Goal: Task Accomplishment & Management: Manage account settings

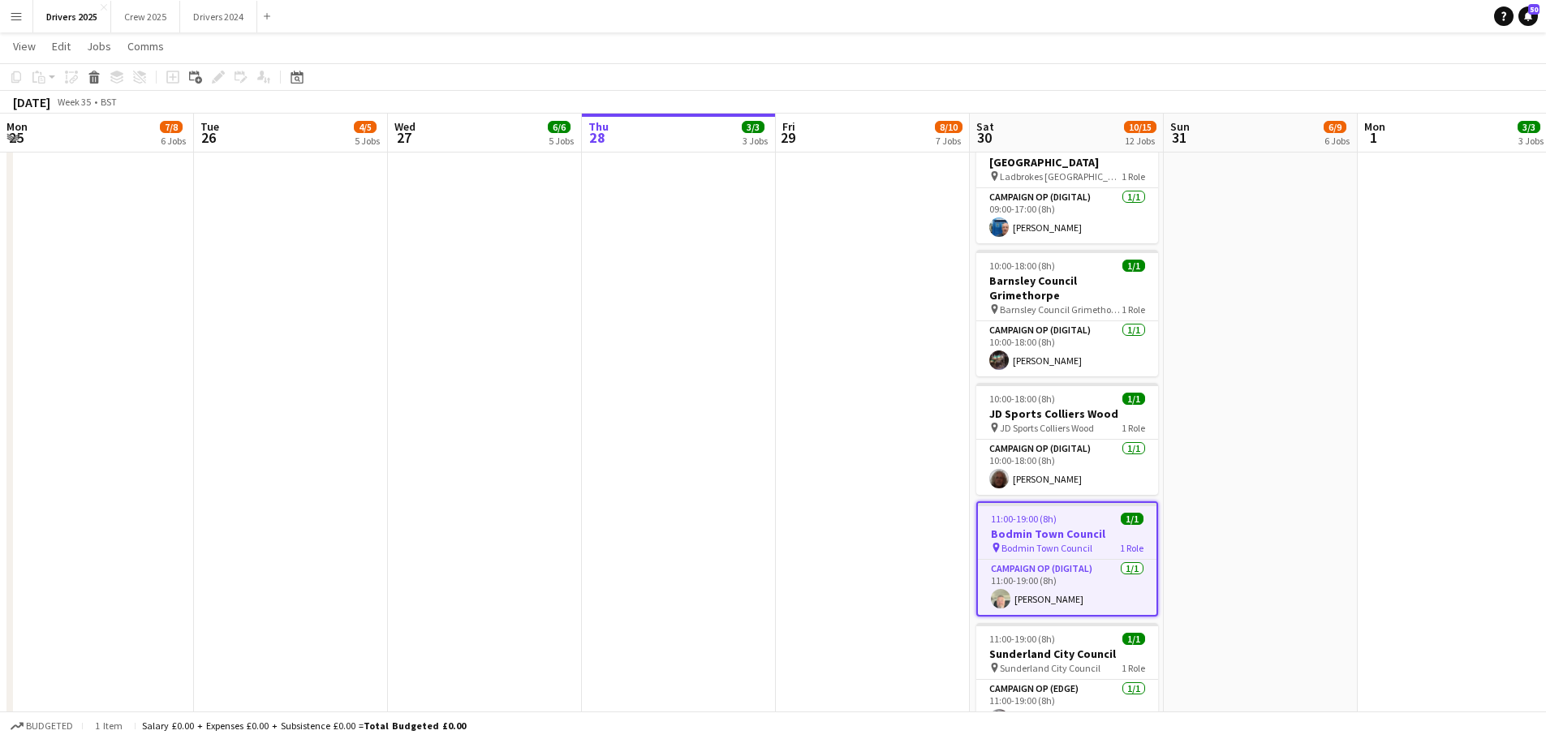
scroll to position [0, 480]
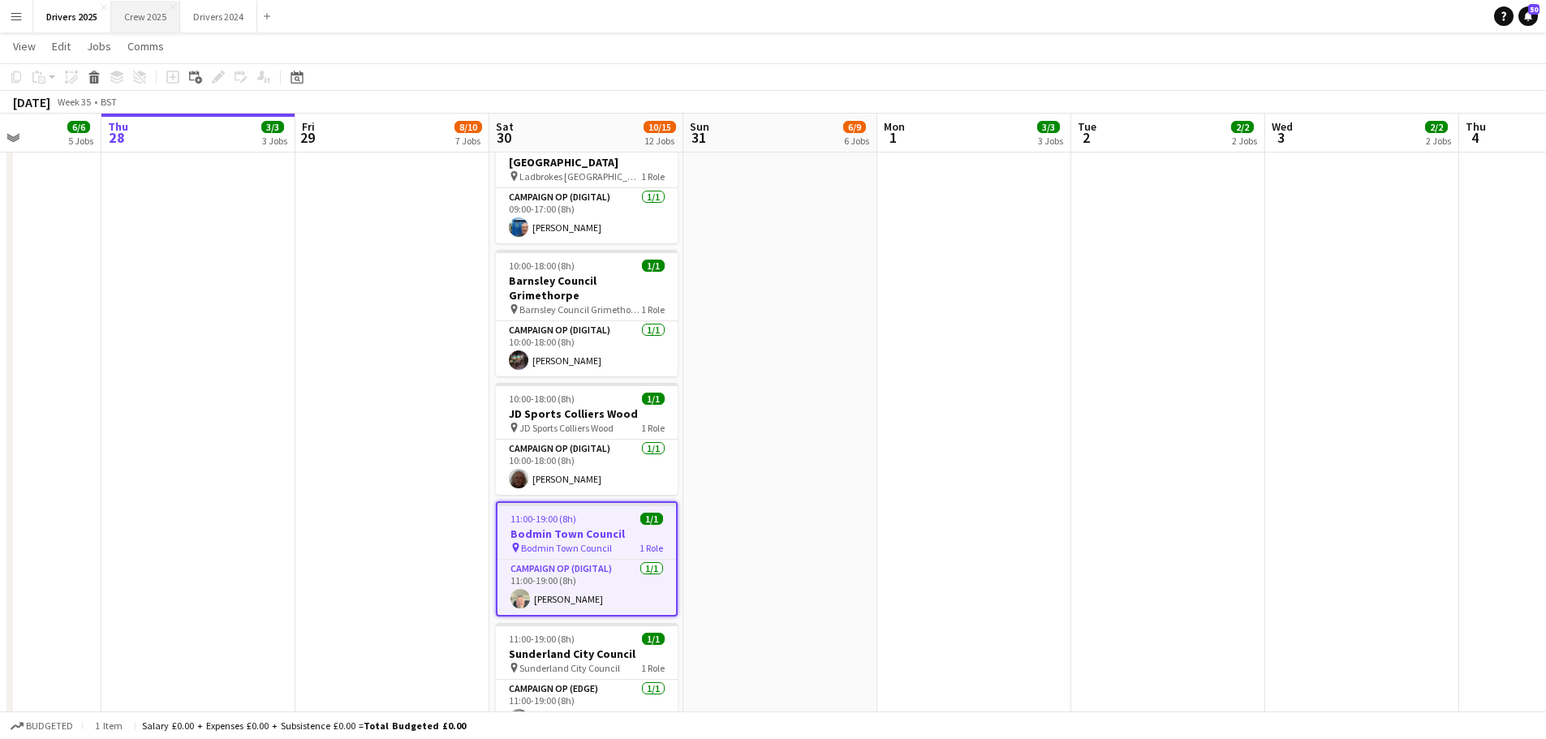
click at [136, 12] on button "Crew 2025 Close" at bounding box center [145, 17] width 69 height 32
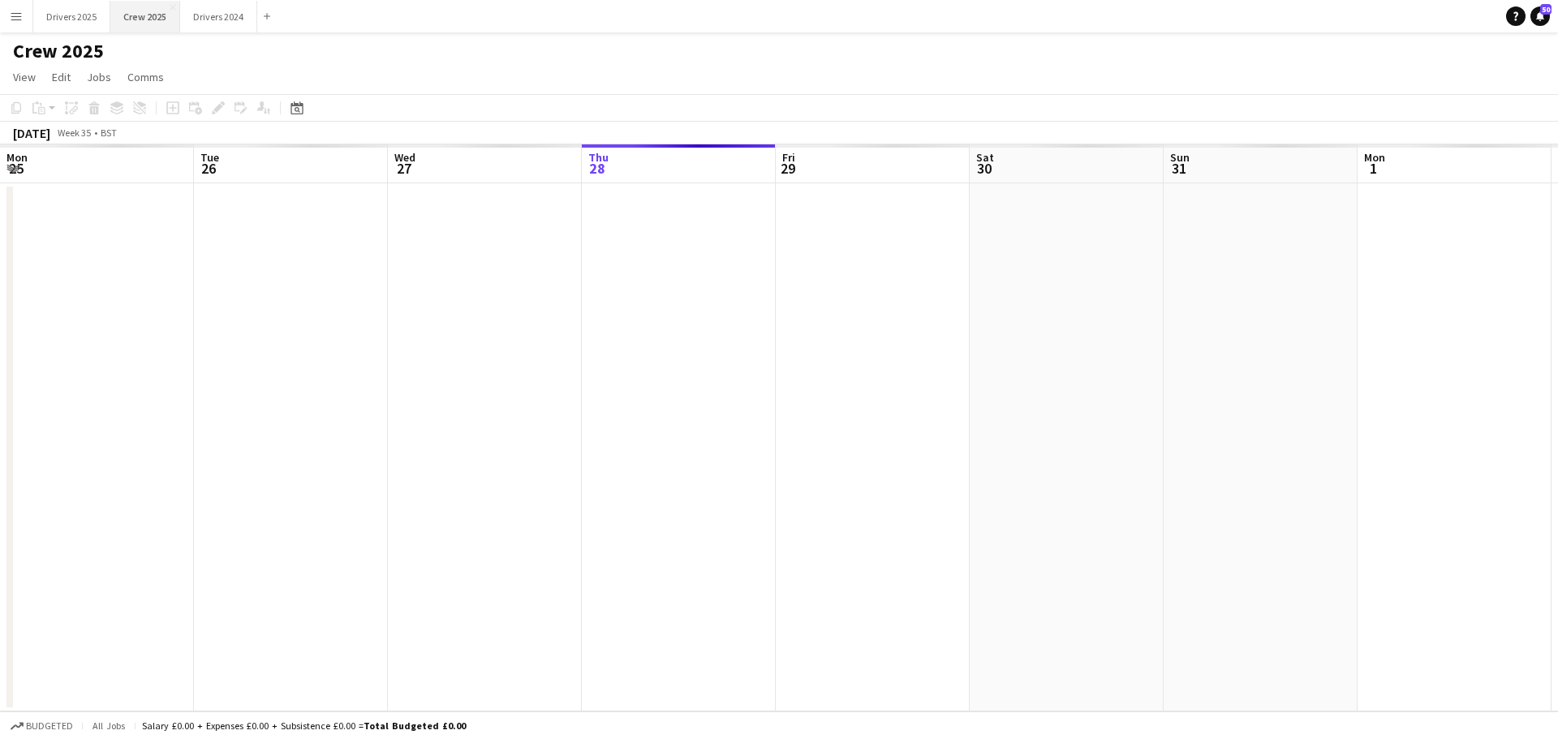
scroll to position [0, 388]
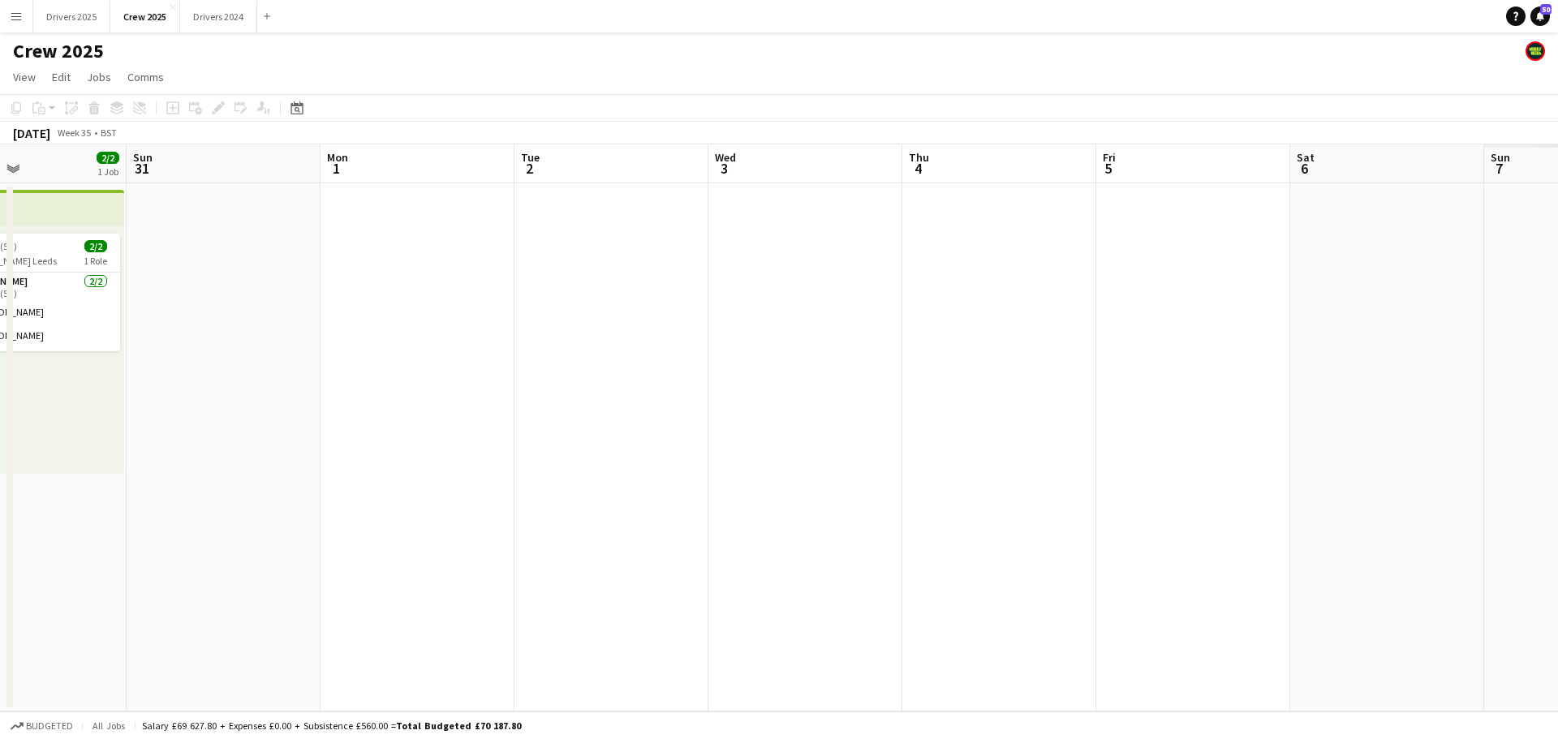
drag, startPoint x: 1222, startPoint y: 473, endPoint x: 549, endPoint y: 492, distance: 673.9
click at [549, 498] on app-calendar-viewport "Wed 27 3/3 1 Job Thu 28 Fri 29 2/2 1 Job Sat 30 2/2 1 Job Sun 31 Mon 1 Tue 2 We…" at bounding box center [779, 427] width 1558 height 567
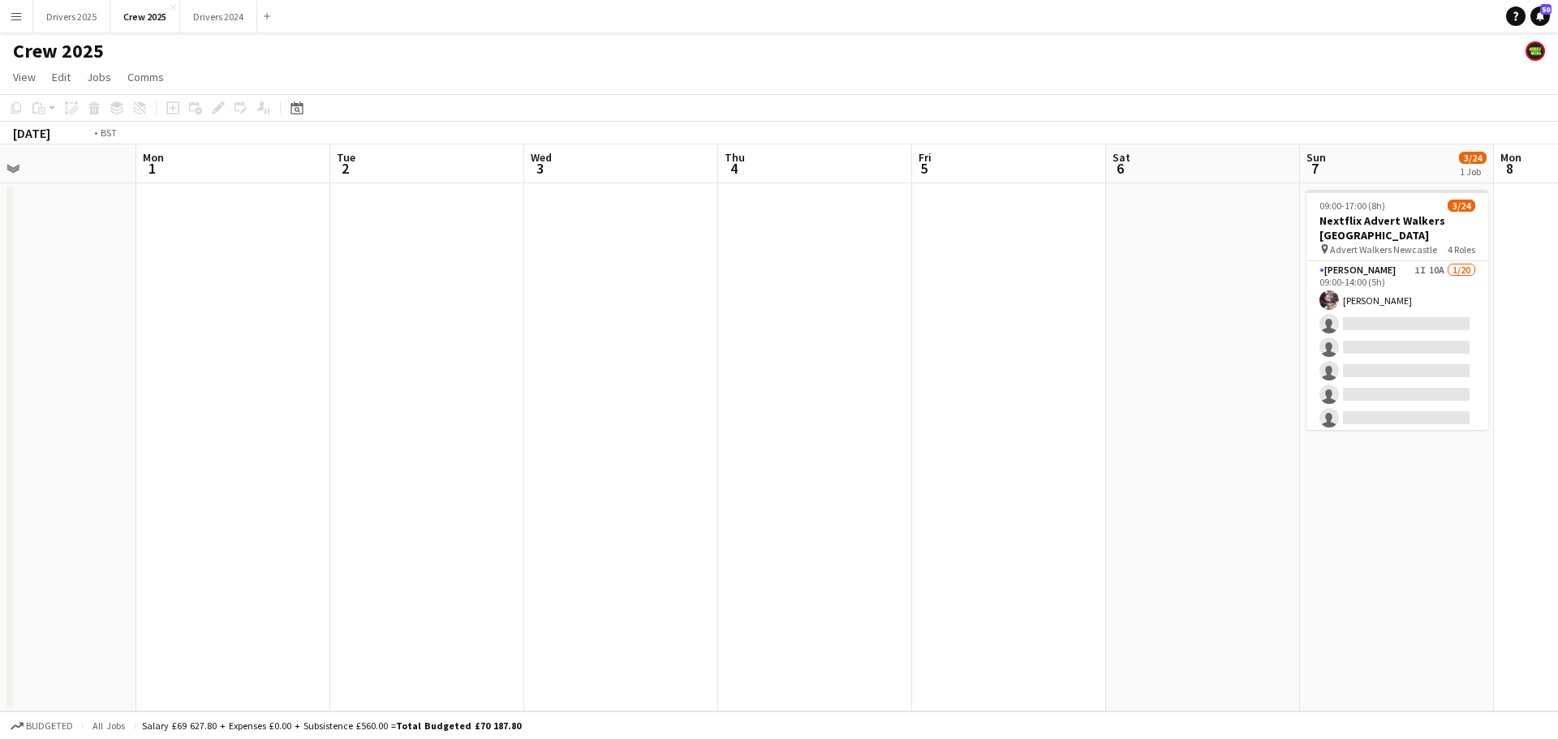
drag, startPoint x: 1006, startPoint y: 437, endPoint x: 598, endPoint y: 406, distance: 408.7
click at [598, 406] on app-calendar-viewport "Thu 28 Fri 29 2/2 1 Job Sat 30 2/2 1 Job Sun 31 Mon 1 Tue 2 Wed 3 Thu 4 Fri 5 S…" at bounding box center [779, 427] width 1558 height 567
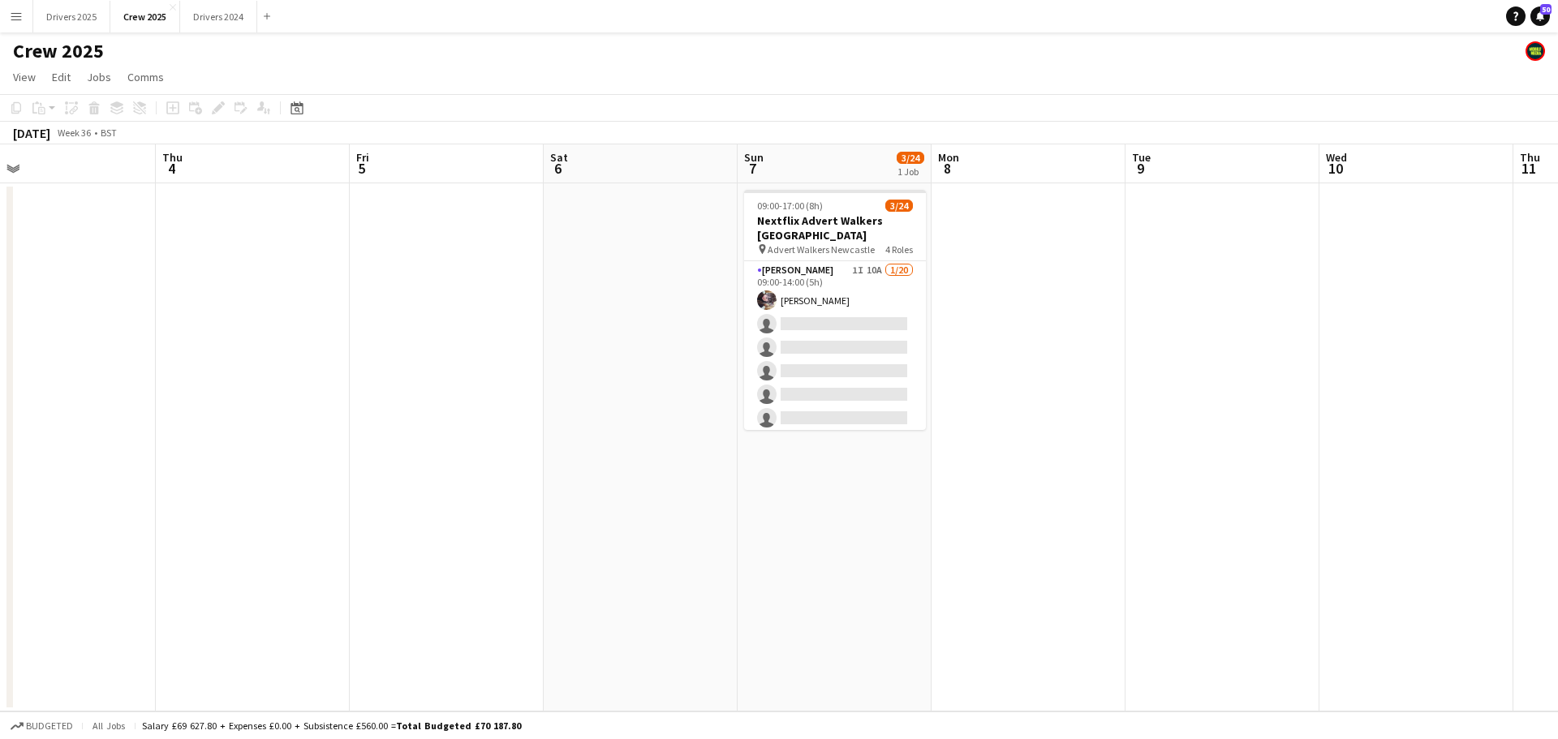
drag, startPoint x: 974, startPoint y: 558, endPoint x: 938, endPoint y: 546, distance: 37.5
click at [941, 554] on app-calendar-viewport "Sun 31 Mon 1 Tue 2 Wed 3 Thu 4 Fri 5 Sat 6 Sun 7 3/24 1 Job Mon 8 Tue 9 Wed 10 …" at bounding box center [779, 427] width 1558 height 567
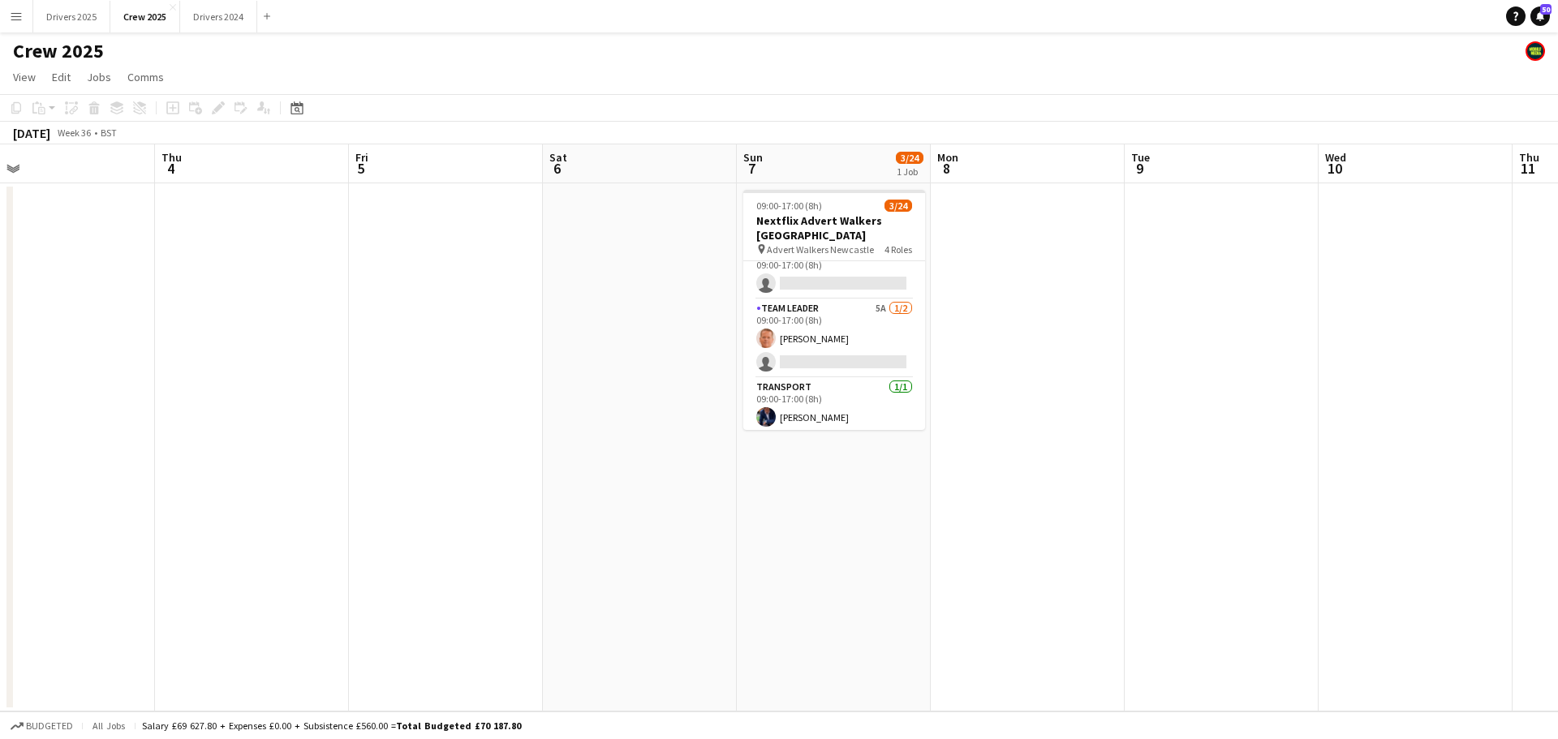
scroll to position [523, 0]
click at [842, 362] on app-card-role "Team Leader 5A [DATE] 09:00-17:00 (8h) [PERSON_NAME] single-neutral-actions" at bounding box center [834, 335] width 182 height 79
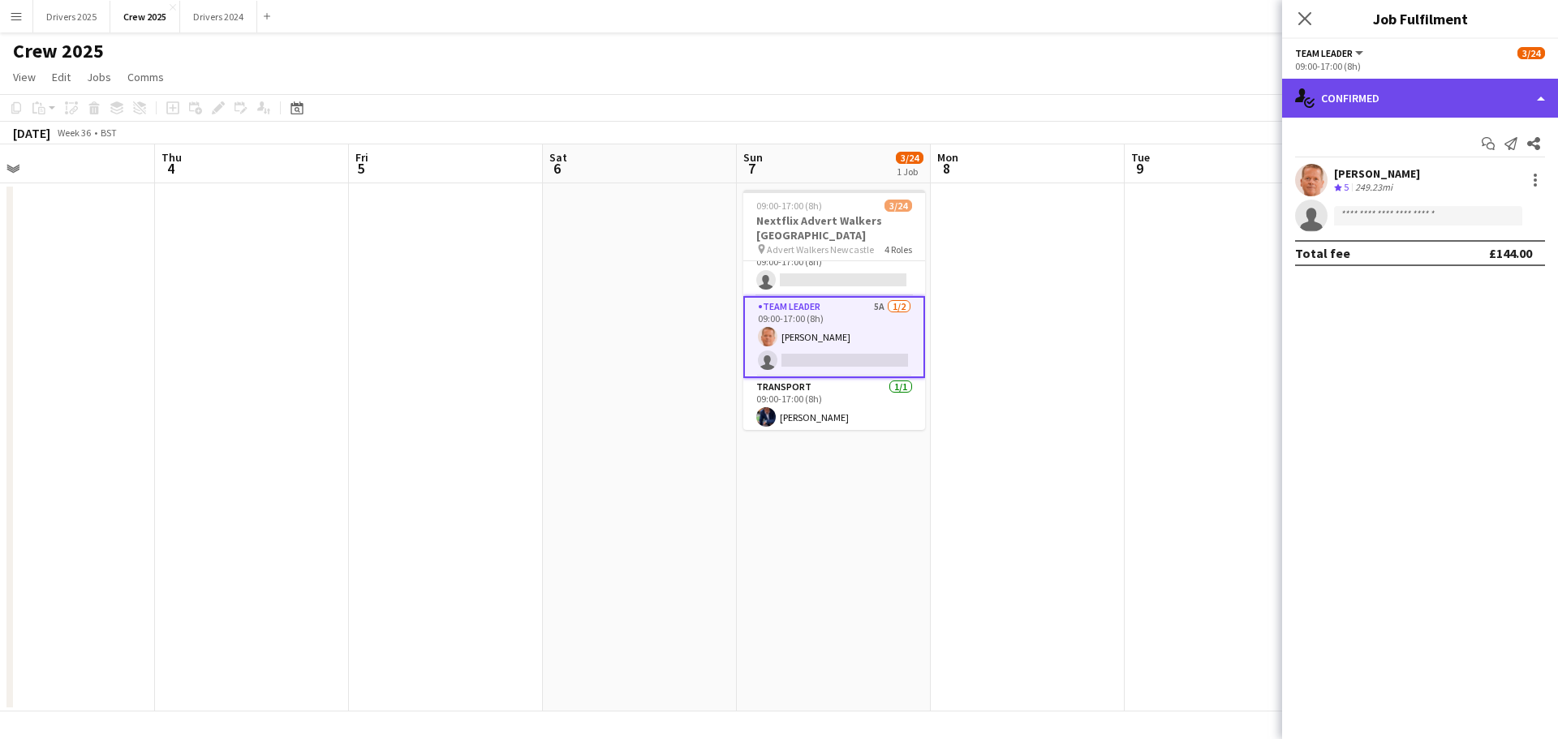
click at [1409, 86] on div "single-neutral-actions-check-2 Confirmed" at bounding box center [1420, 98] width 276 height 39
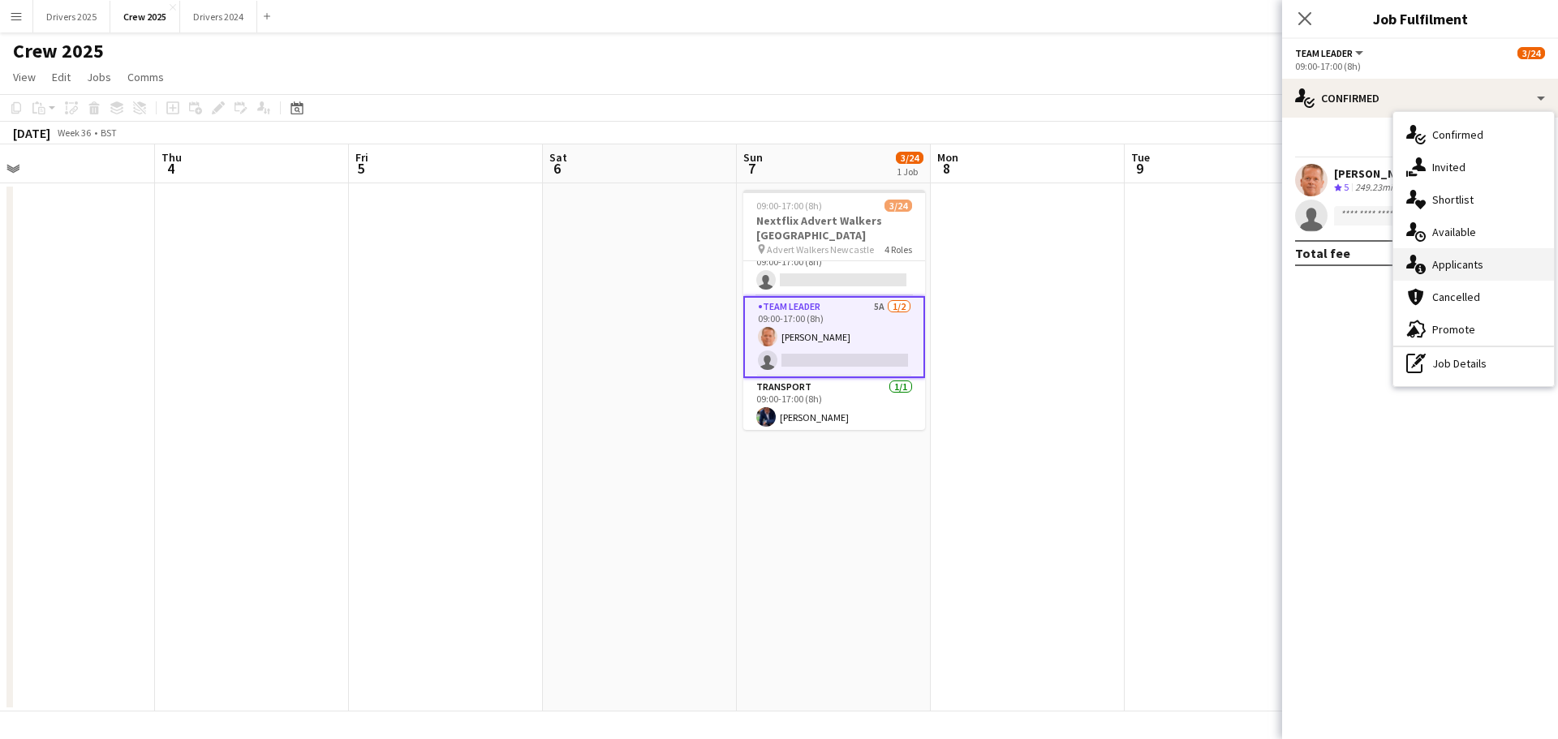
click at [1457, 261] on div "single-neutral-actions-information Applicants" at bounding box center [1474, 264] width 161 height 32
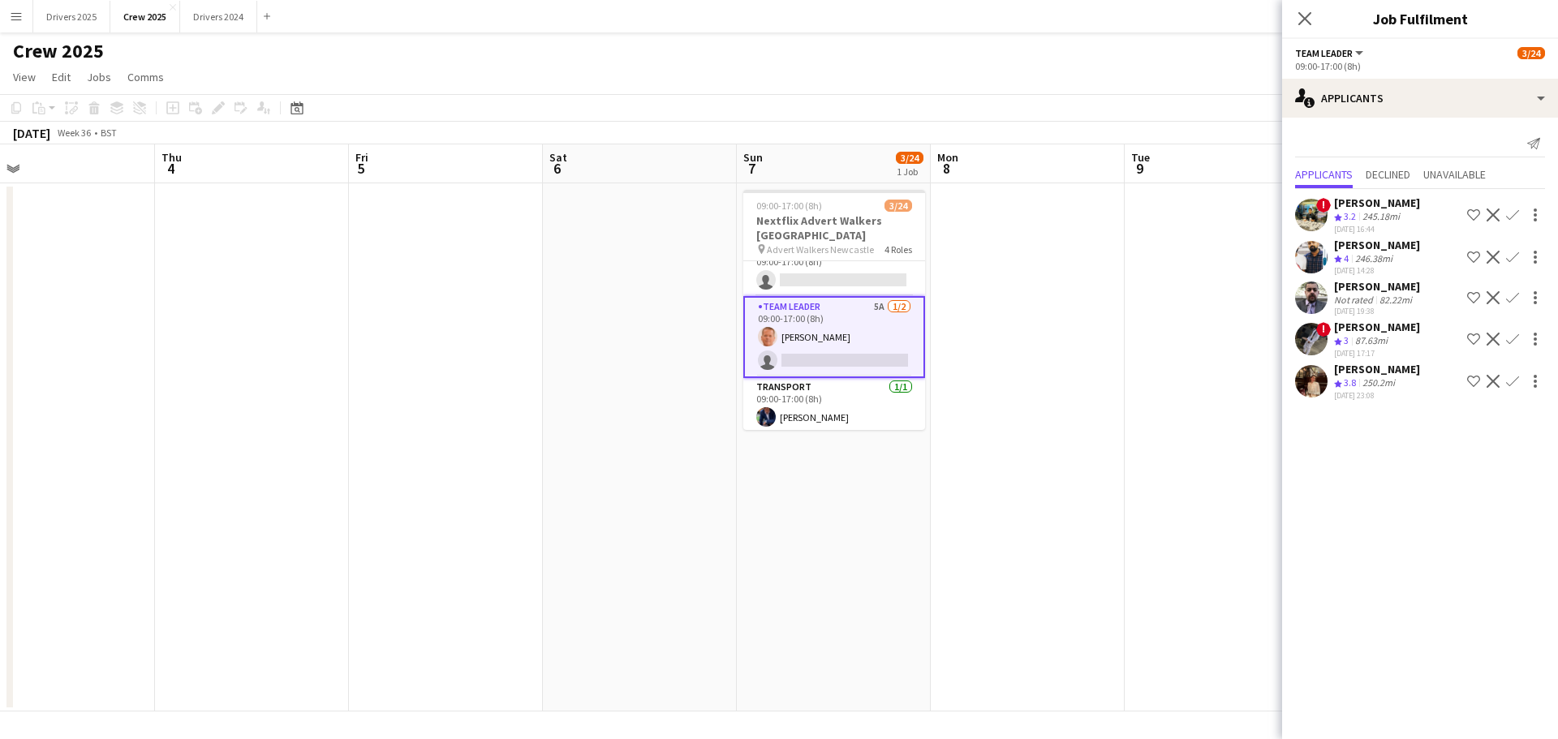
click at [1369, 298] on div "Not rated" at bounding box center [1355, 300] width 42 height 12
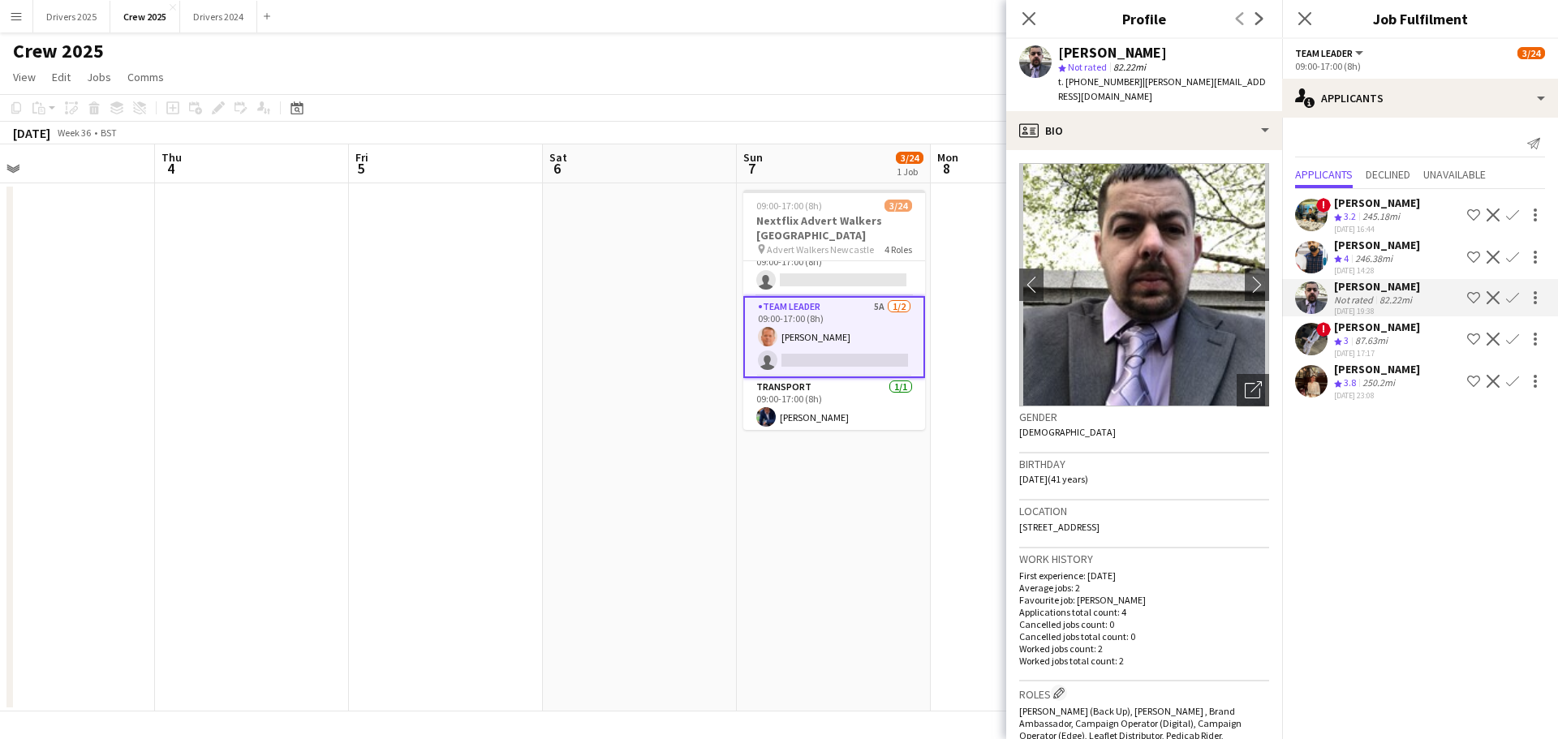
click at [1355, 238] on div "[PERSON_NAME]" at bounding box center [1377, 245] width 86 height 15
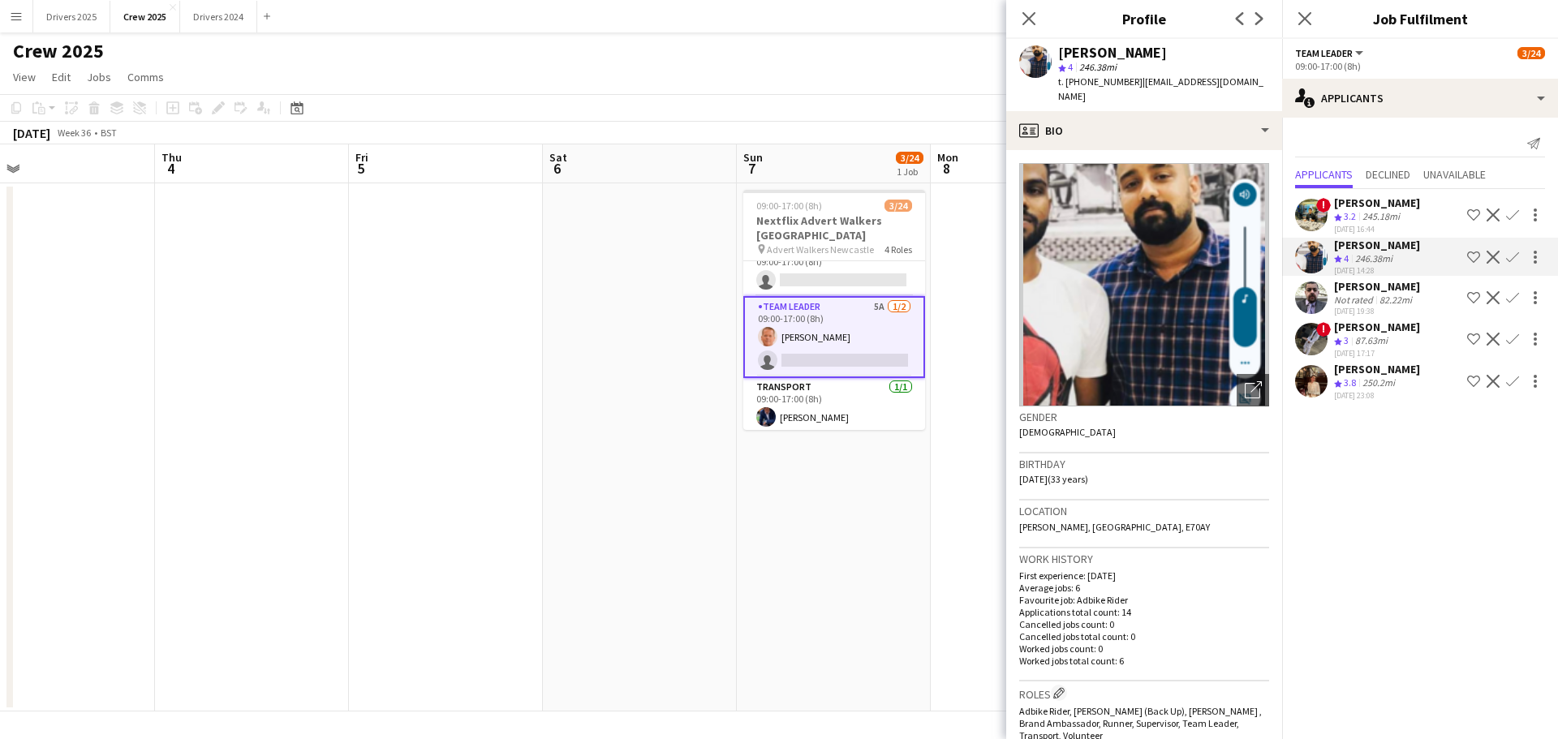
click at [1361, 307] on div "[DATE] 19:38" at bounding box center [1377, 311] width 86 height 11
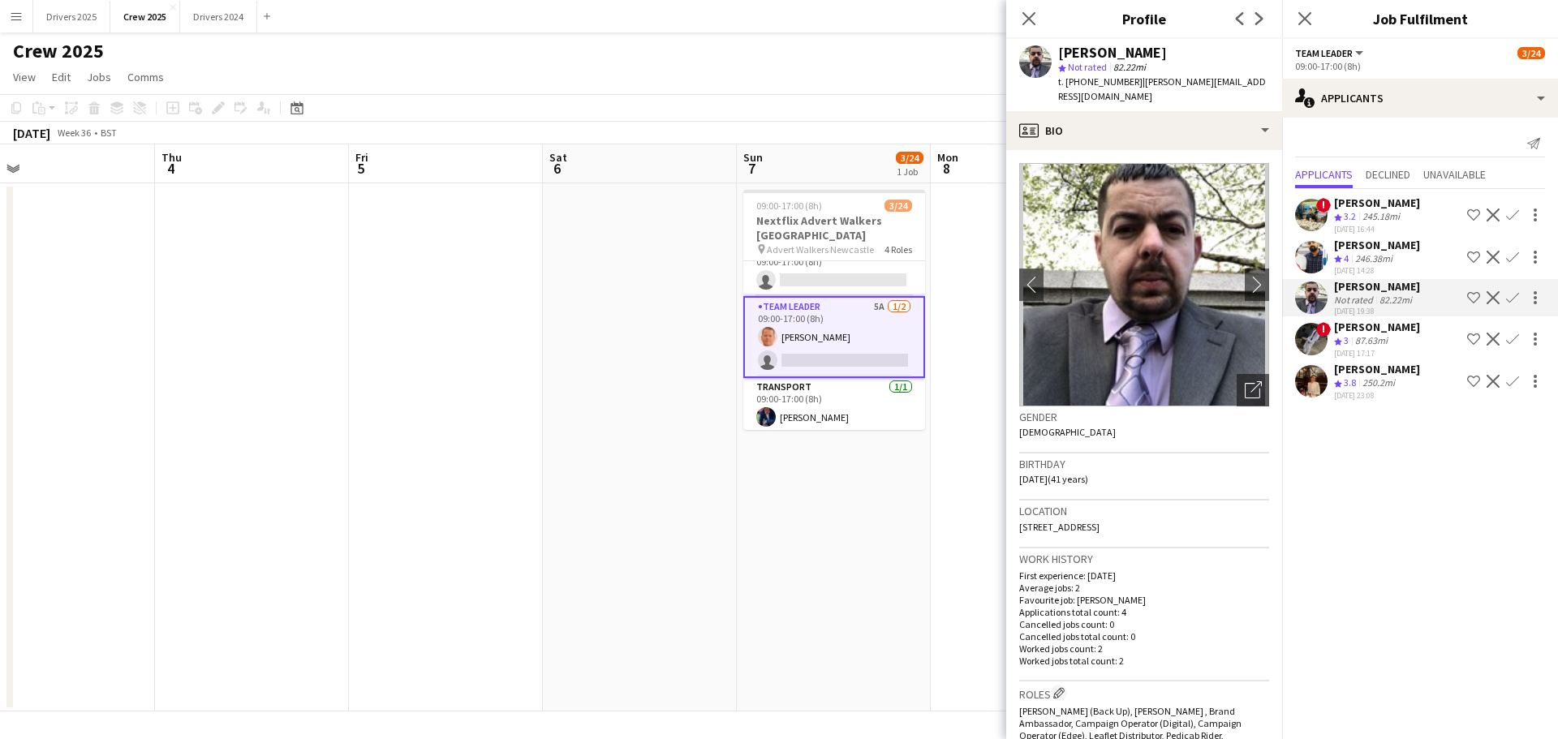
click at [1361, 335] on div "87.63mi" at bounding box center [1371, 341] width 39 height 14
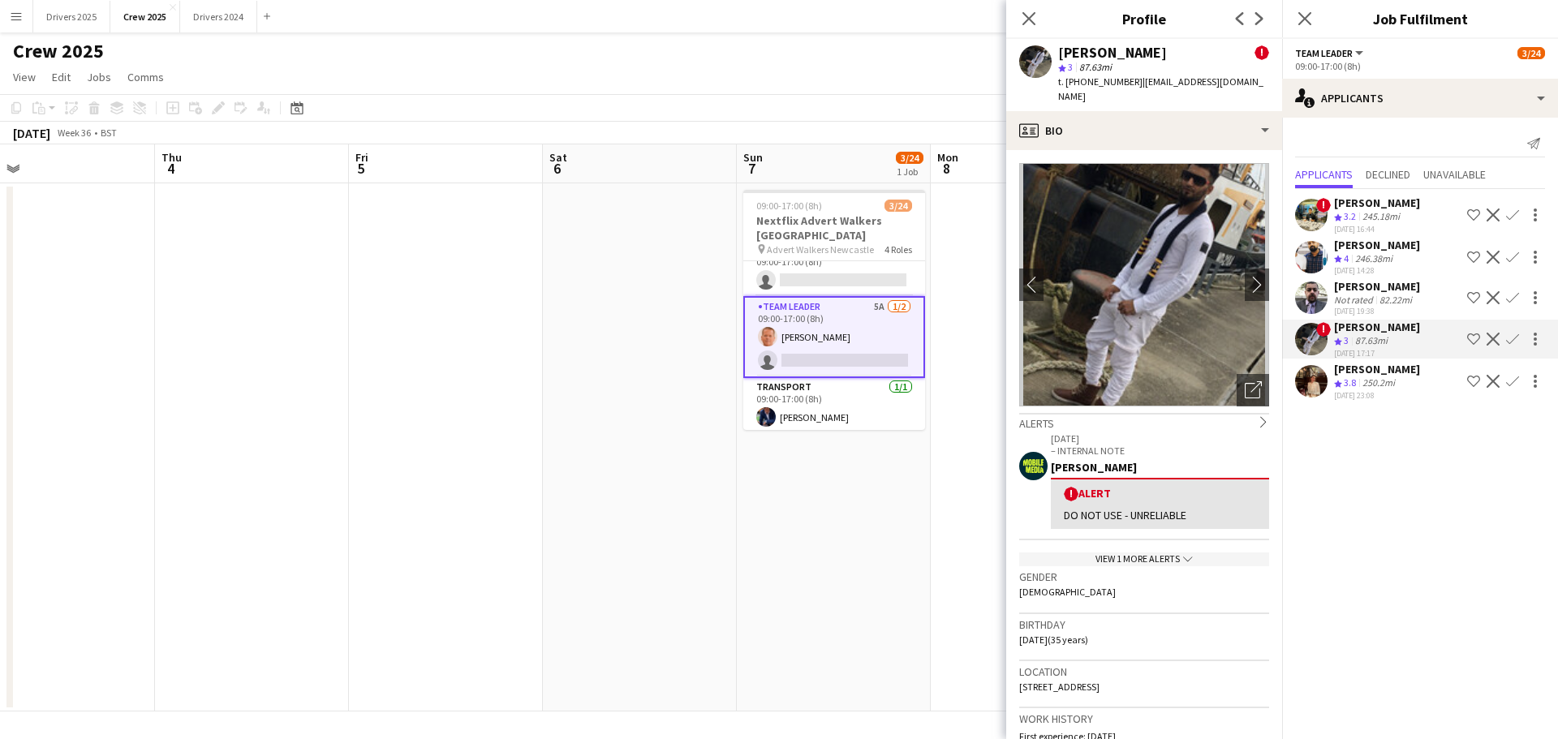
click at [1359, 388] on div "Crew rating 3.8" at bounding box center [1346, 384] width 25 height 14
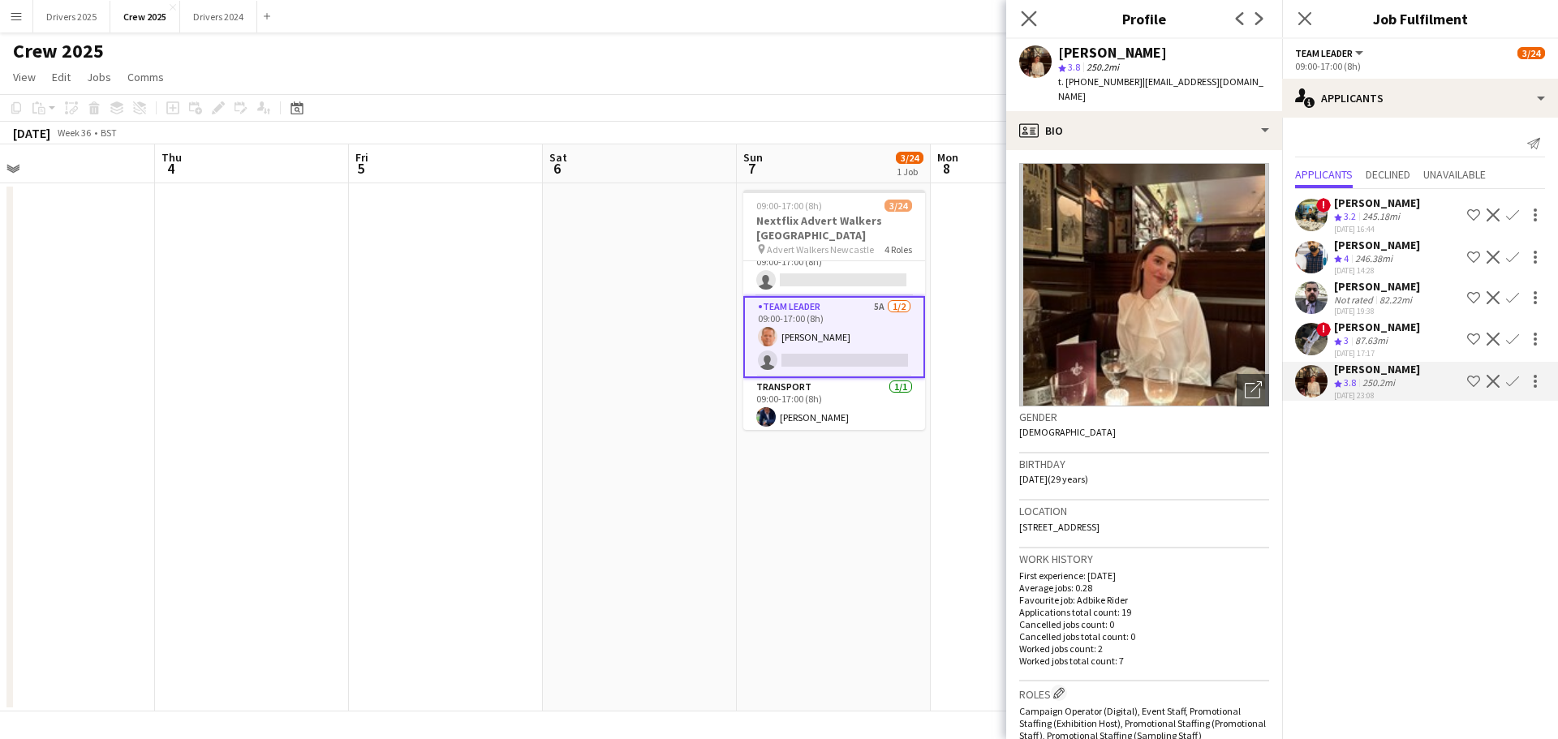
click at [1036, 24] on icon "Close pop-in" at bounding box center [1028, 18] width 15 height 15
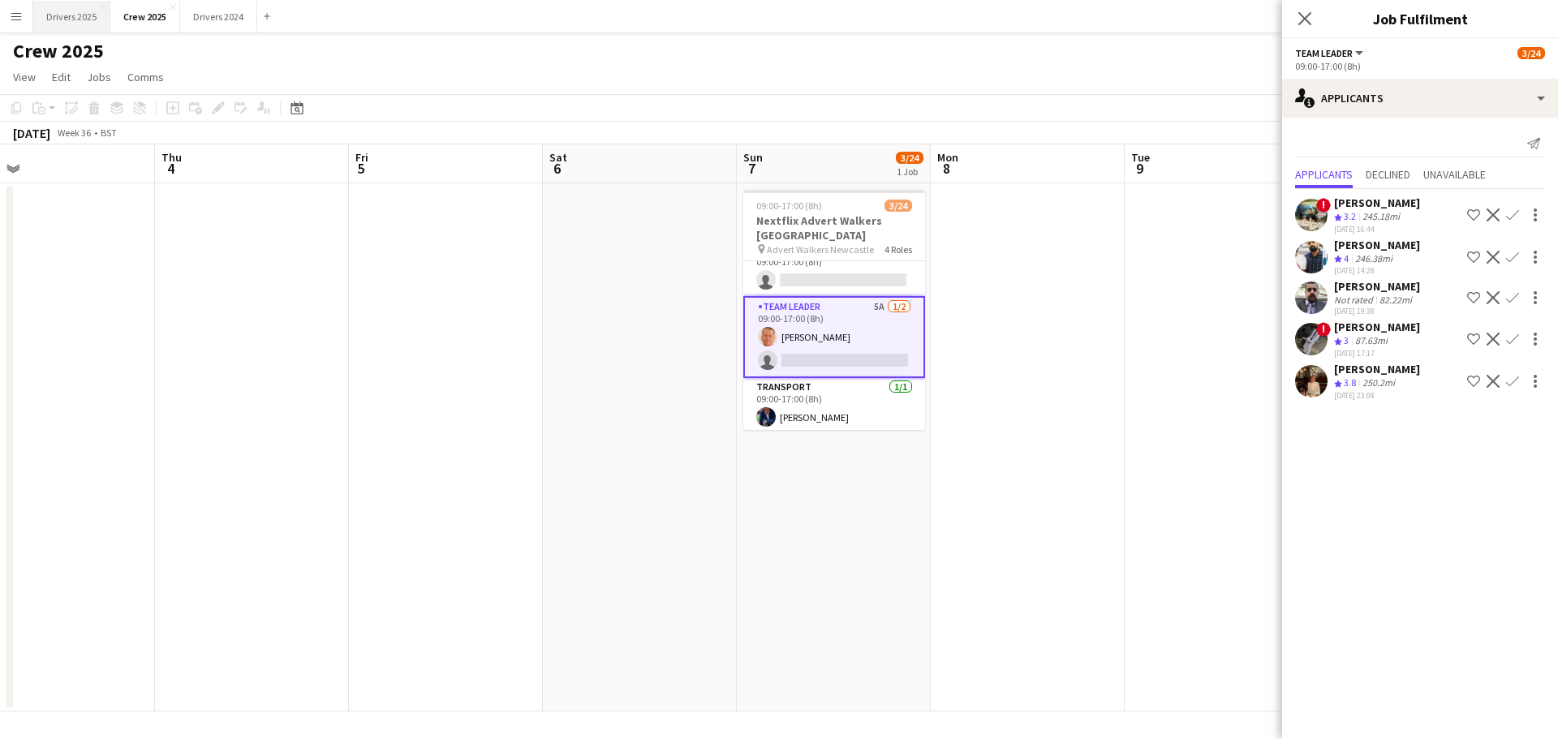
click at [75, 20] on button "Drivers 2025 Close" at bounding box center [71, 17] width 77 height 32
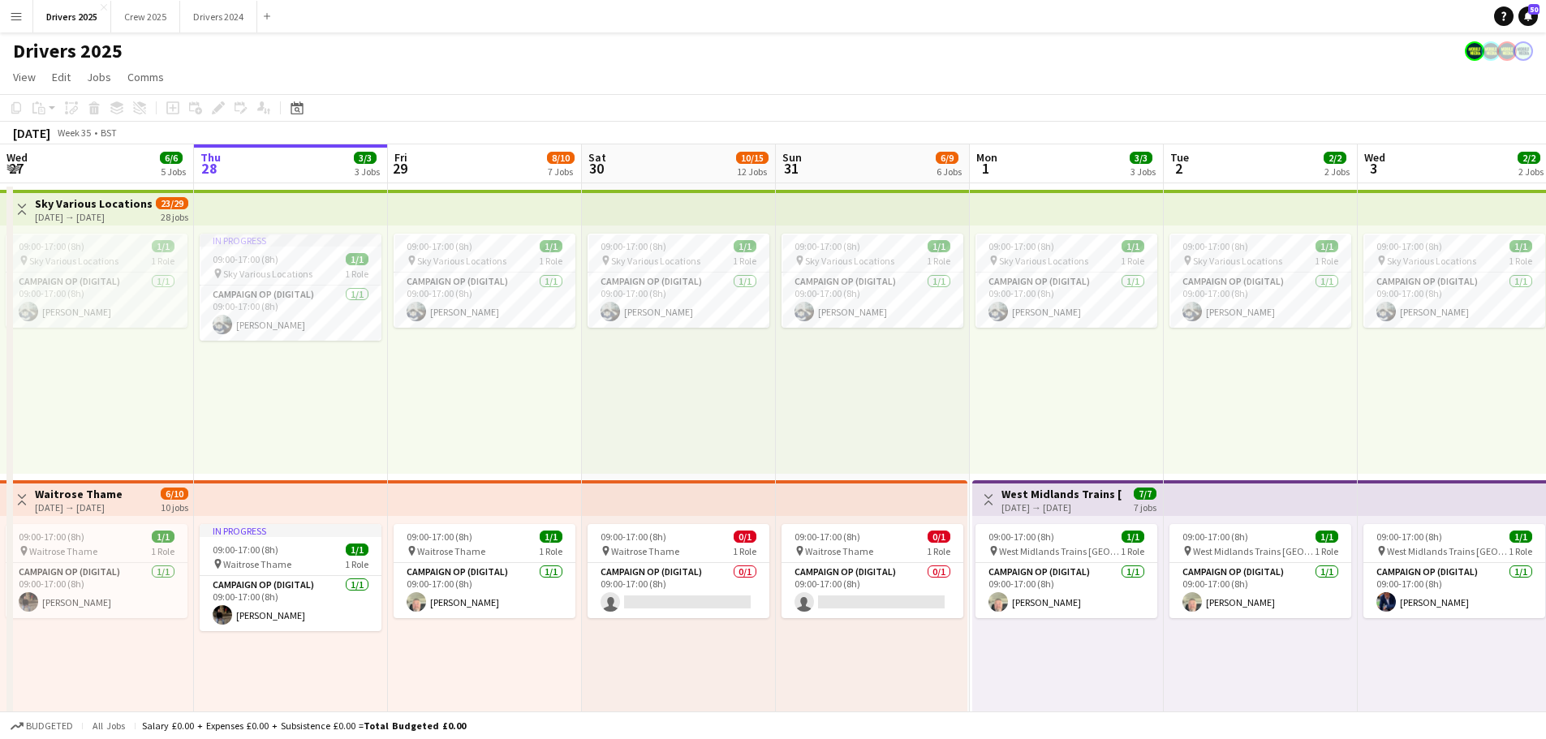
scroll to position [0, 573]
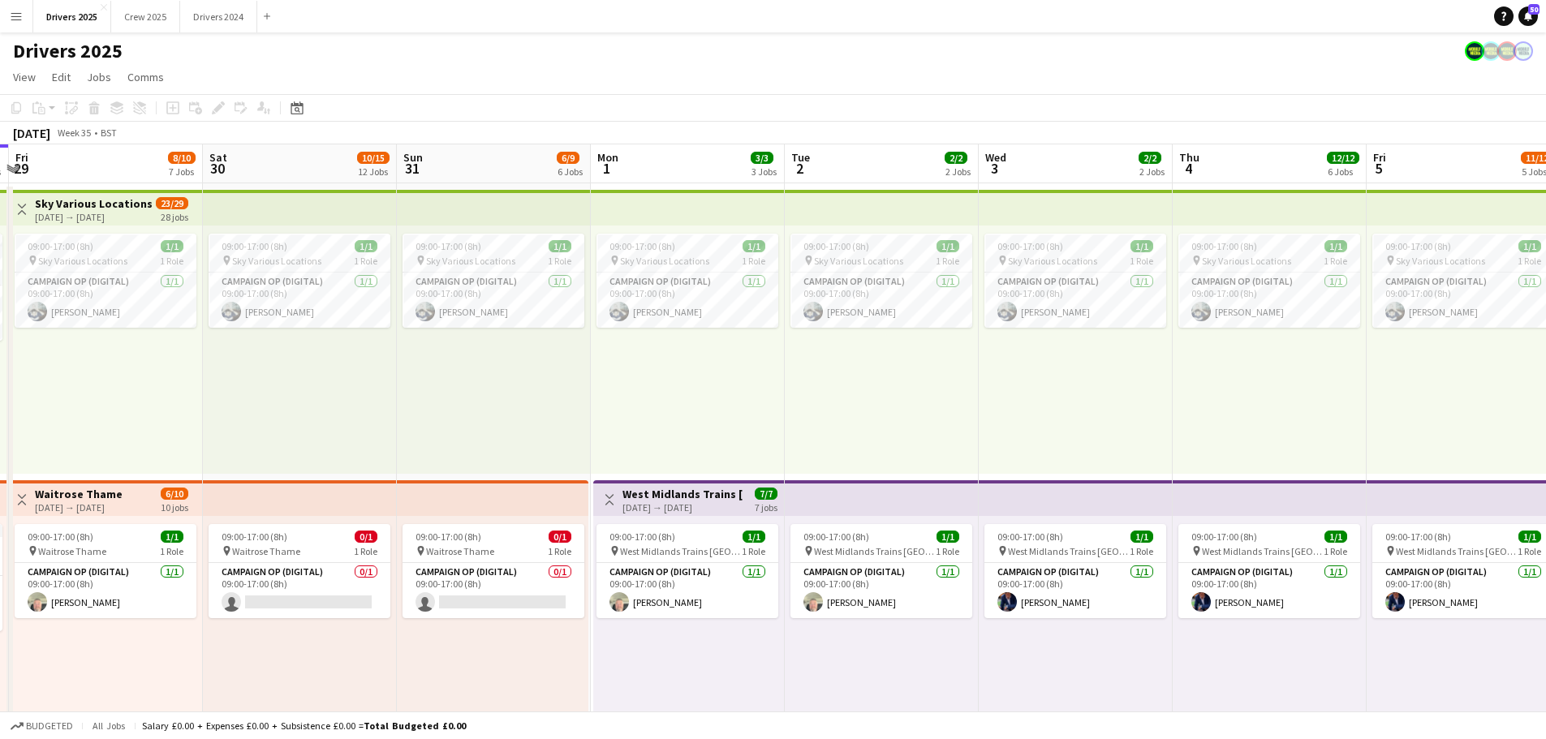
drag, startPoint x: 1058, startPoint y: 386, endPoint x: 686, endPoint y: 321, distance: 377.4
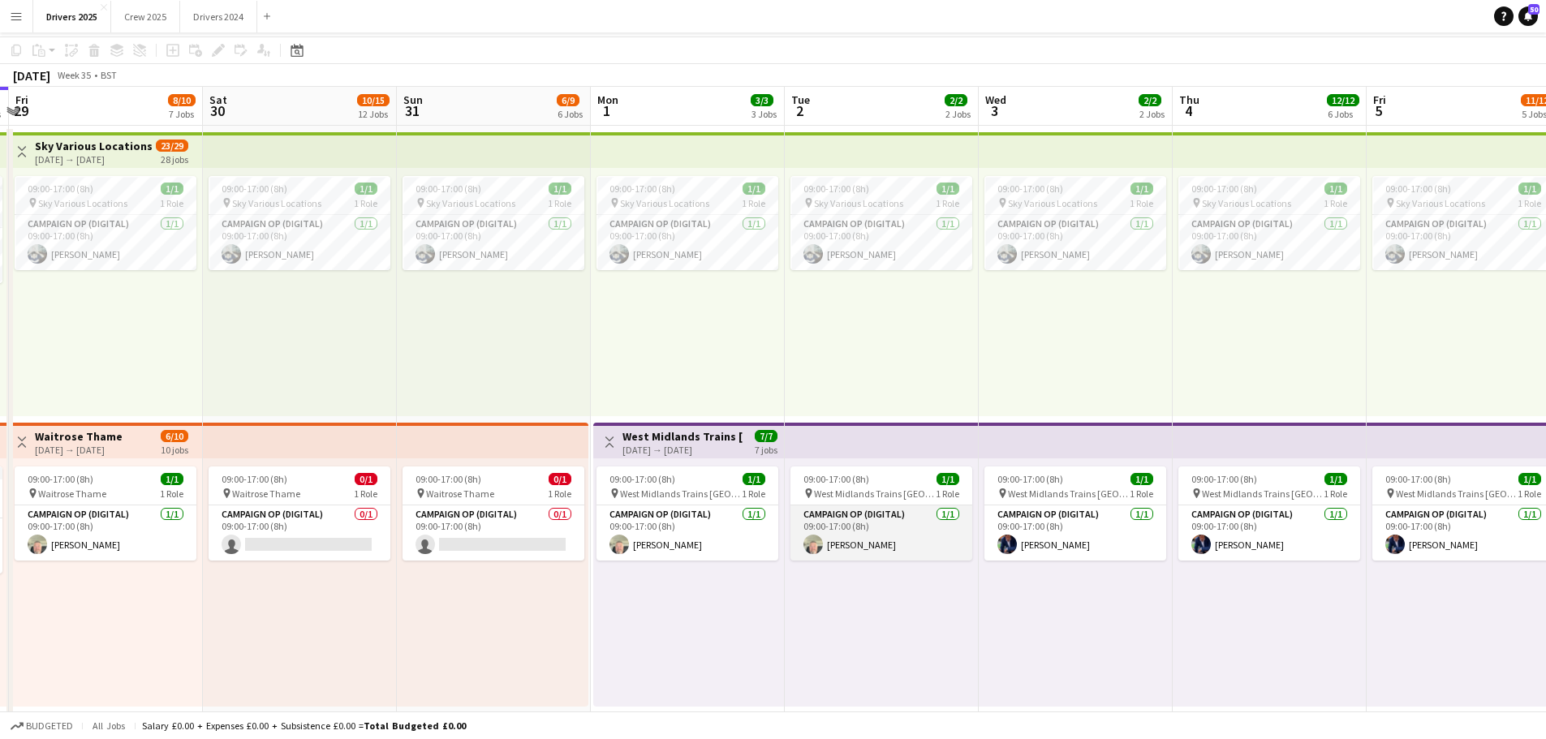
scroll to position [0, 0]
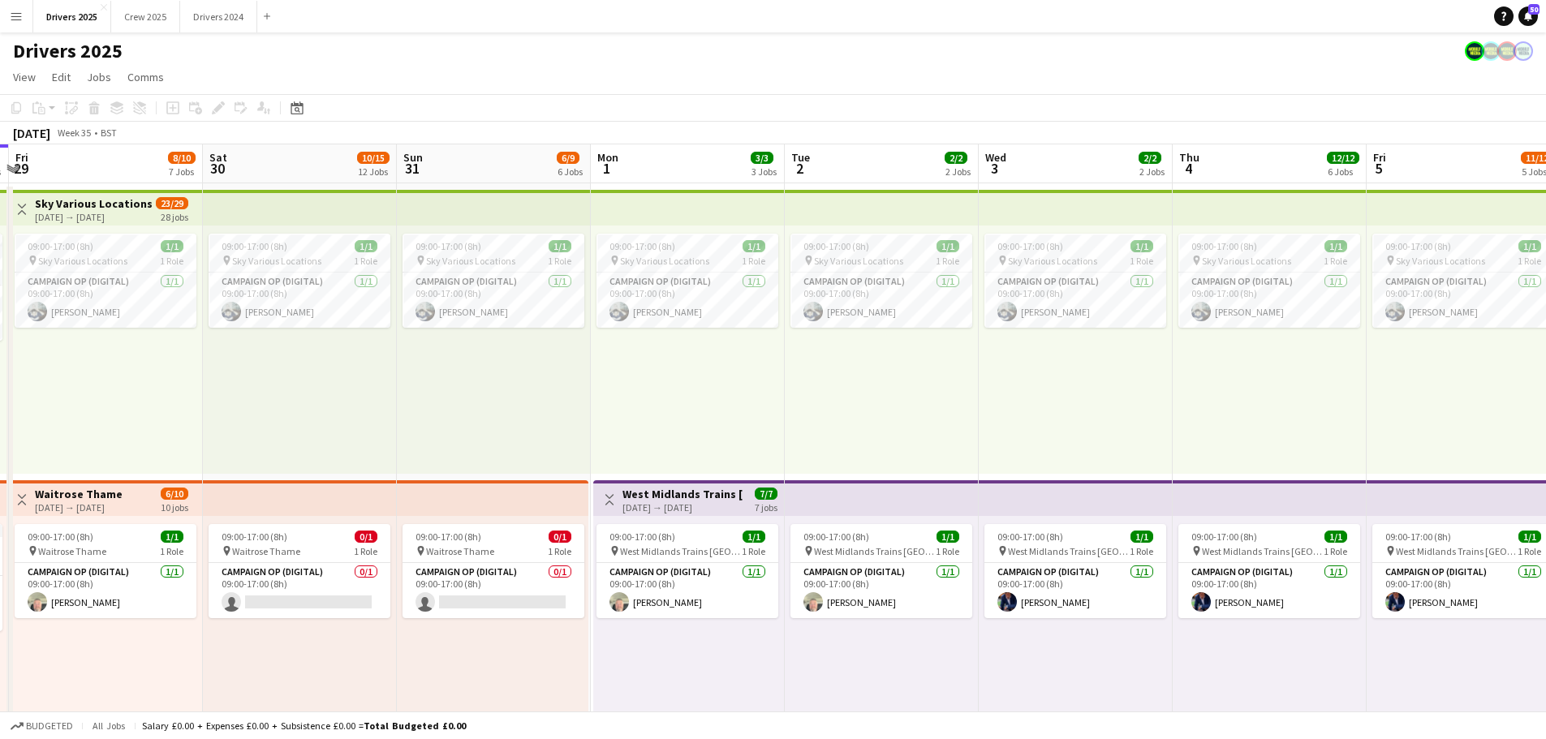
click at [875, 505] on app-top-bar at bounding box center [882, 498] width 194 height 36
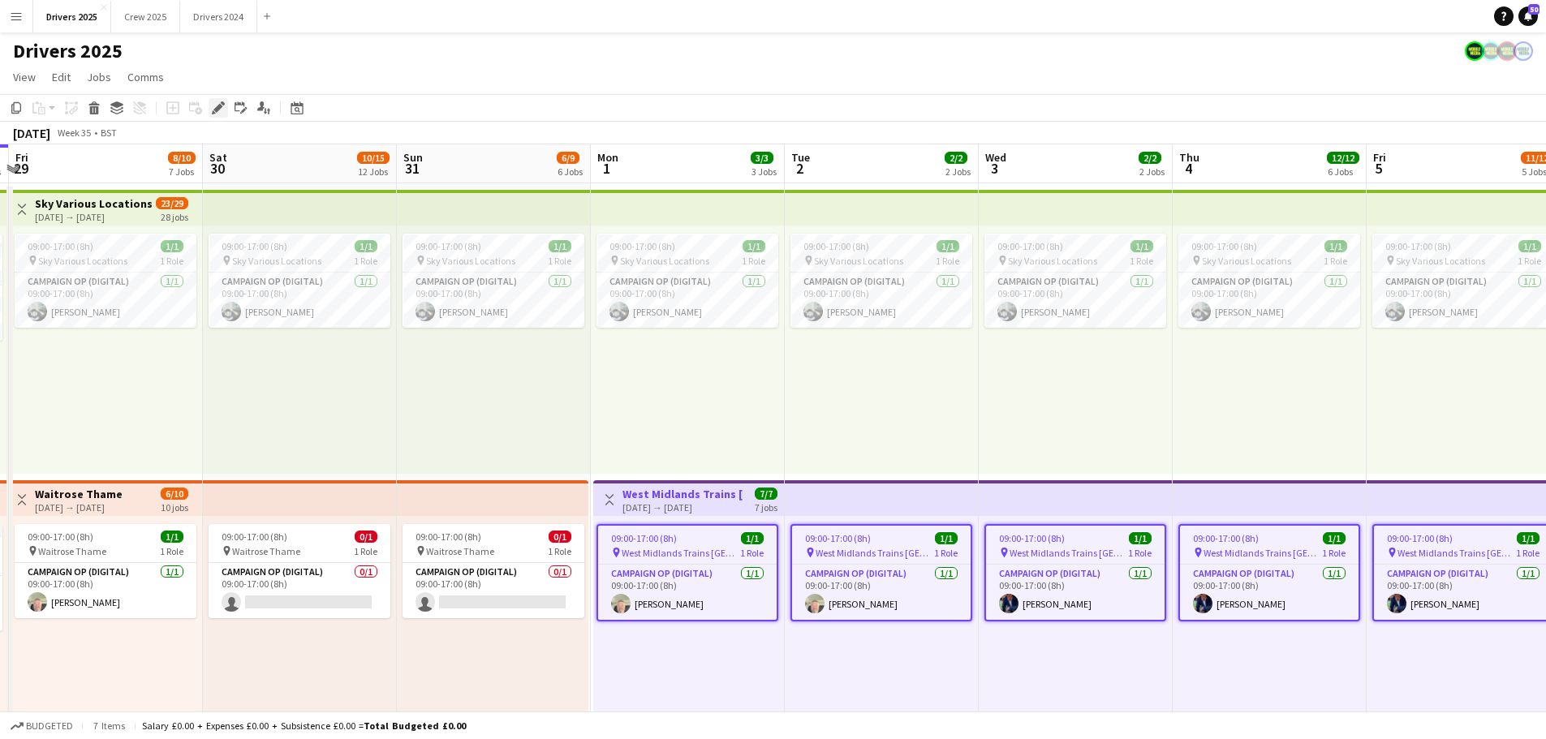
click at [213, 106] on icon "Edit" at bounding box center [218, 107] width 13 height 13
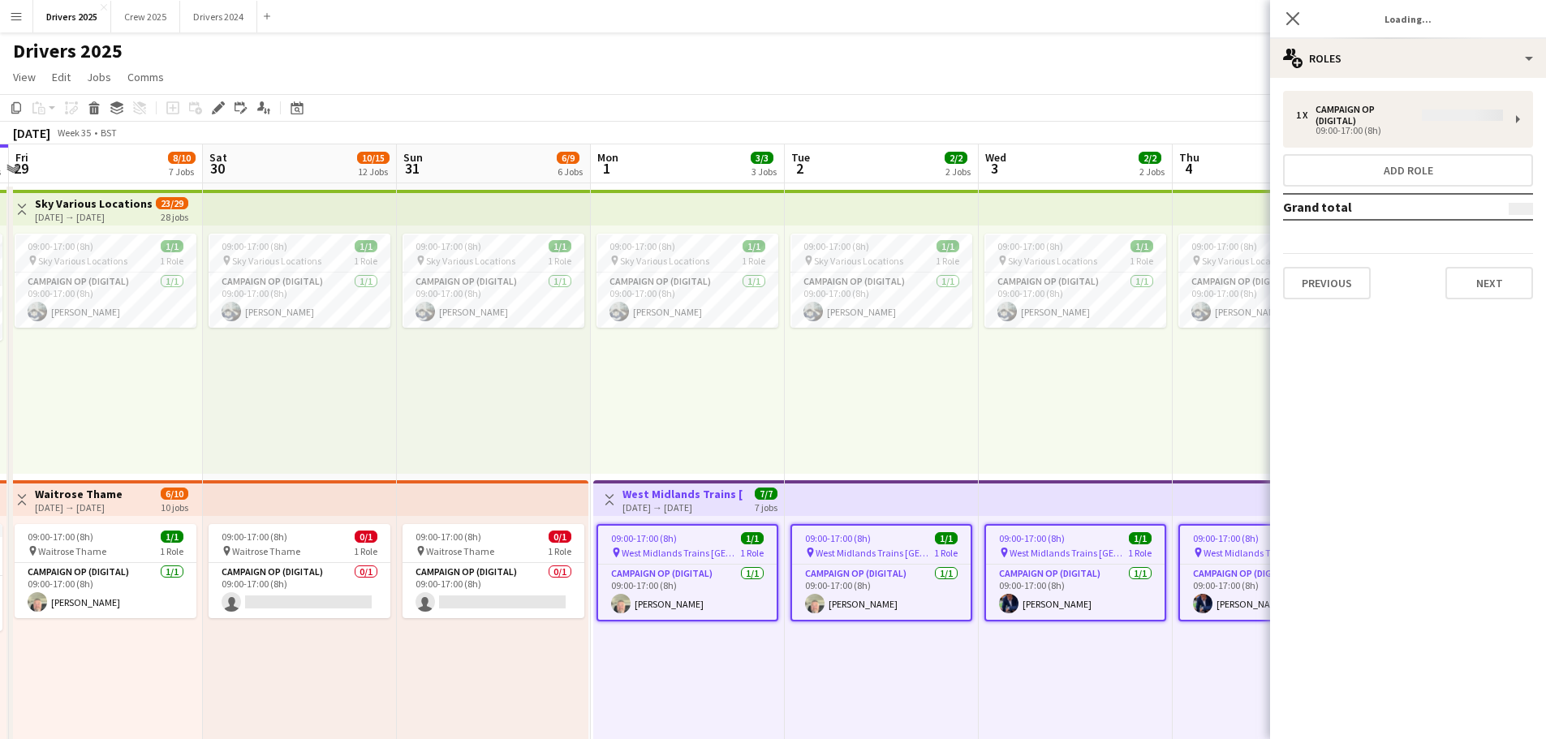
type input "**********"
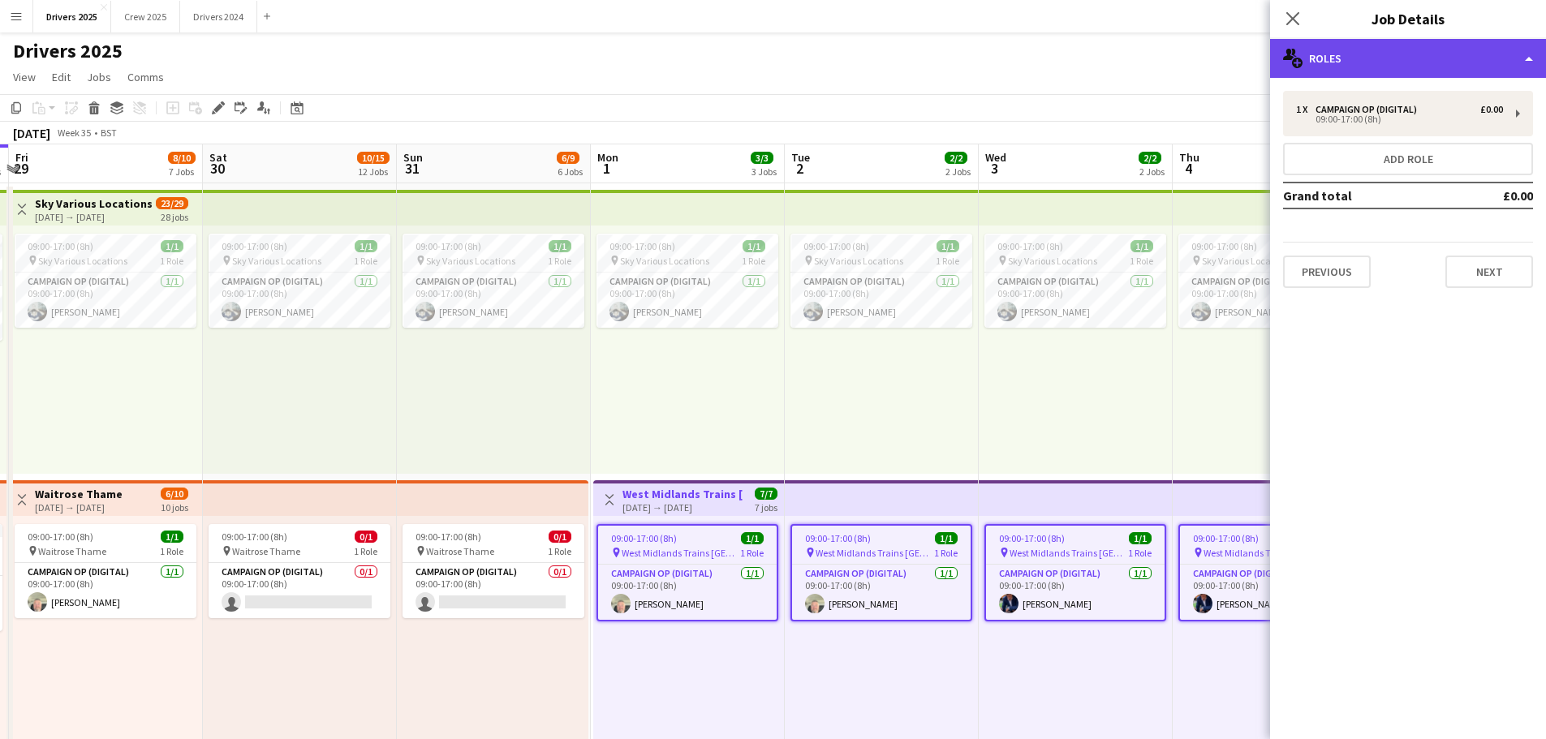
click at [1358, 48] on div "multiple-users-add Roles" at bounding box center [1408, 58] width 276 height 39
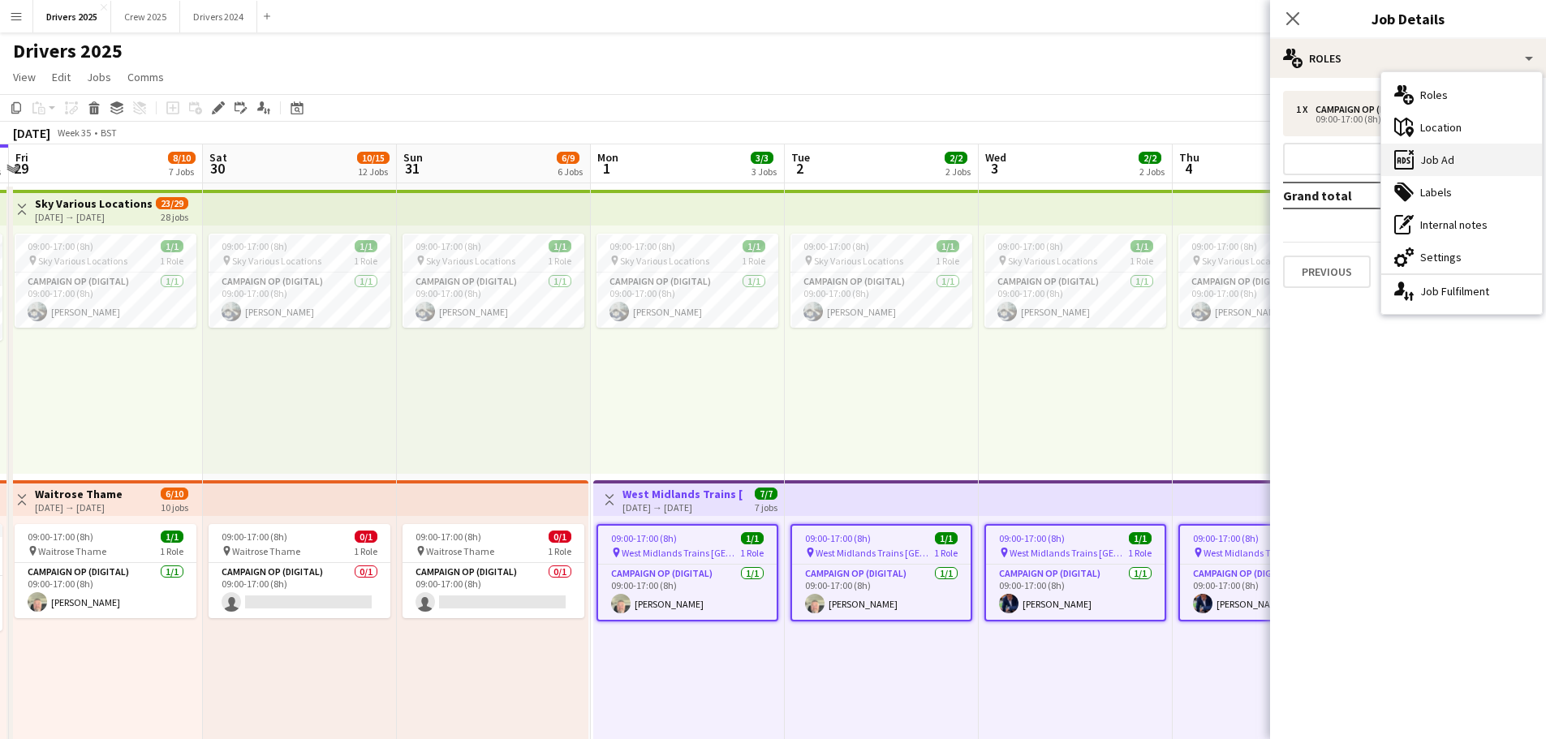
click at [1439, 162] on div "ads-window Job Ad" at bounding box center [1461, 160] width 161 height 32
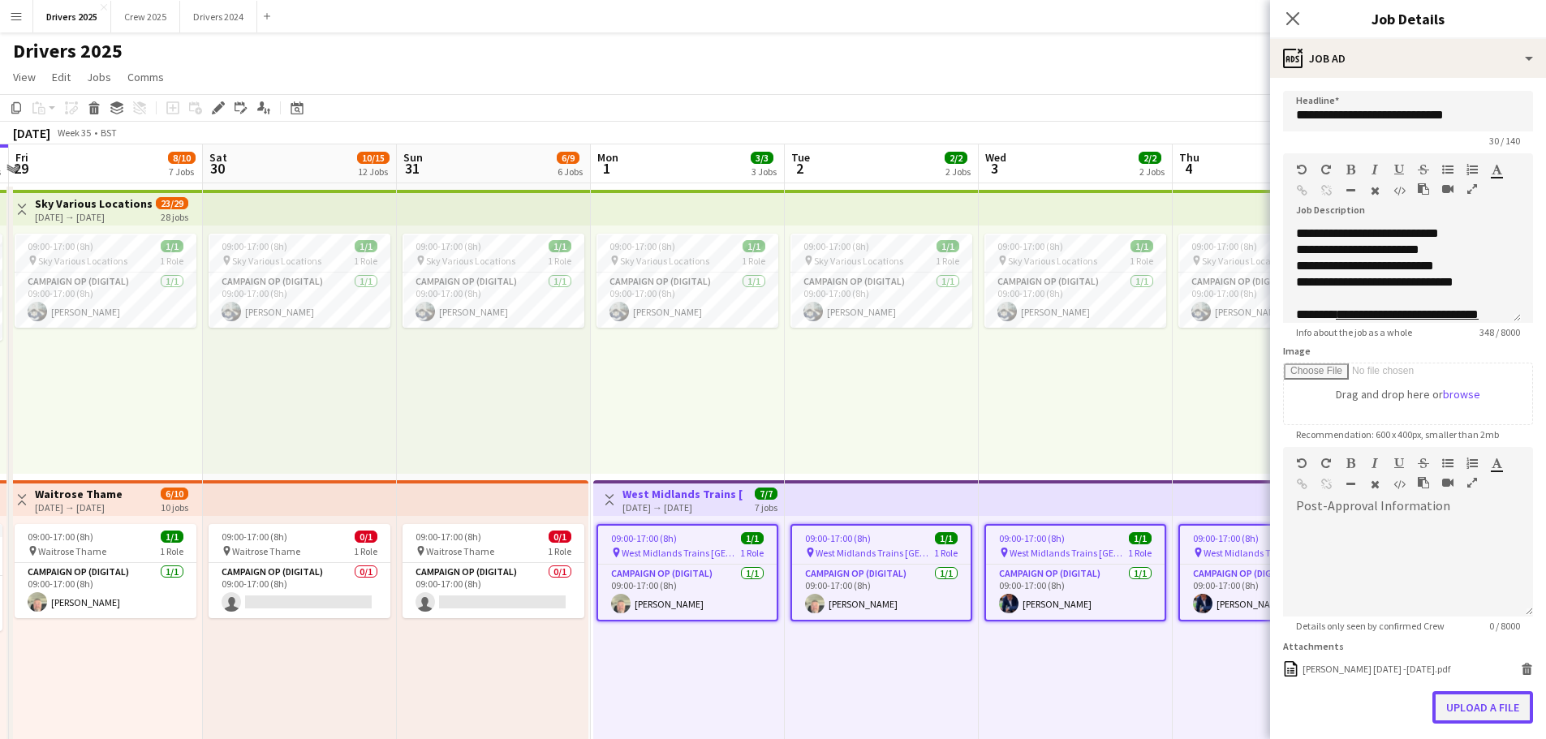
click at [1453, 702] on button "Upload a file" at bounding box center [1483, 708] width 101 height 32
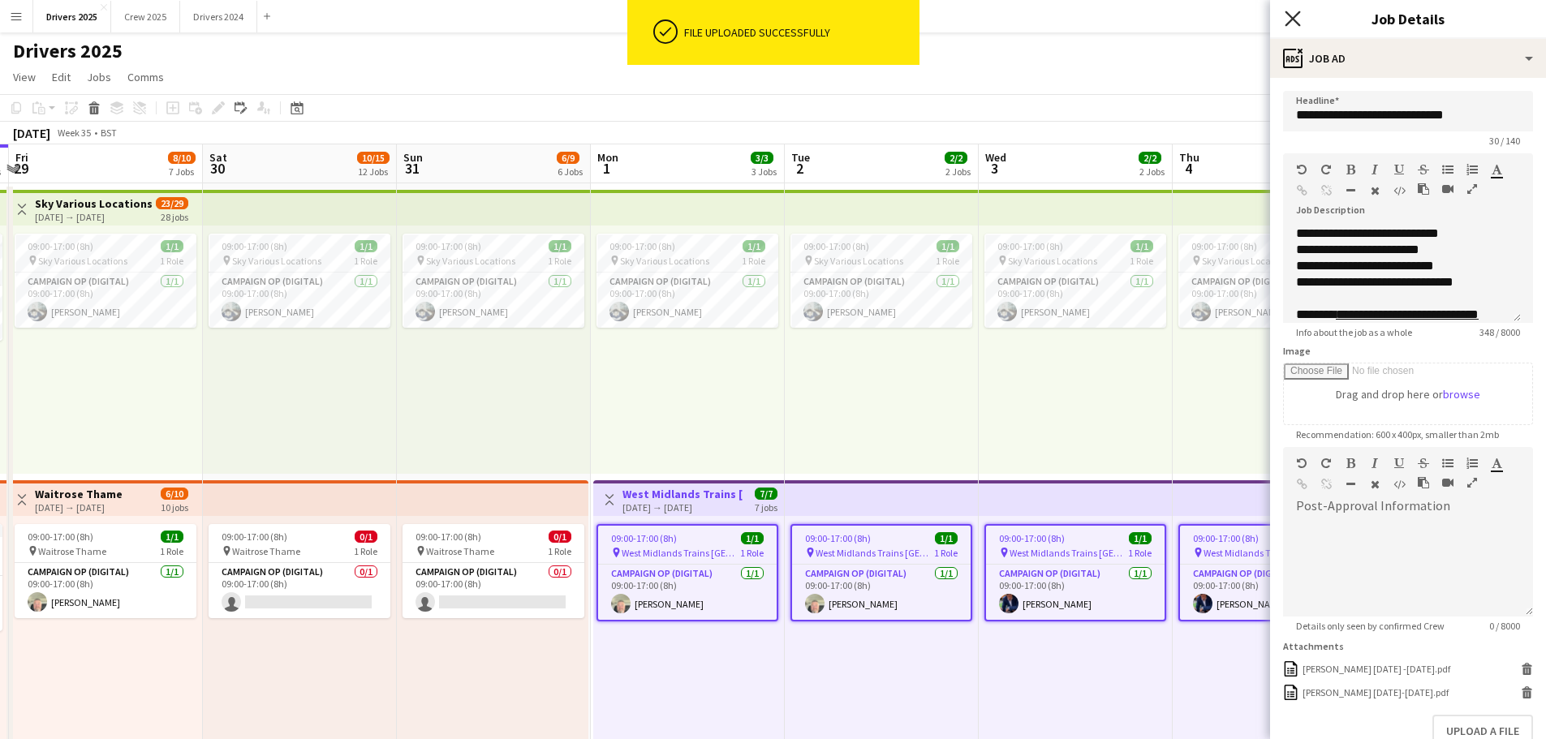
click at [1297, 14] on icon at bounding box center [1292, 18] width 15 height 15
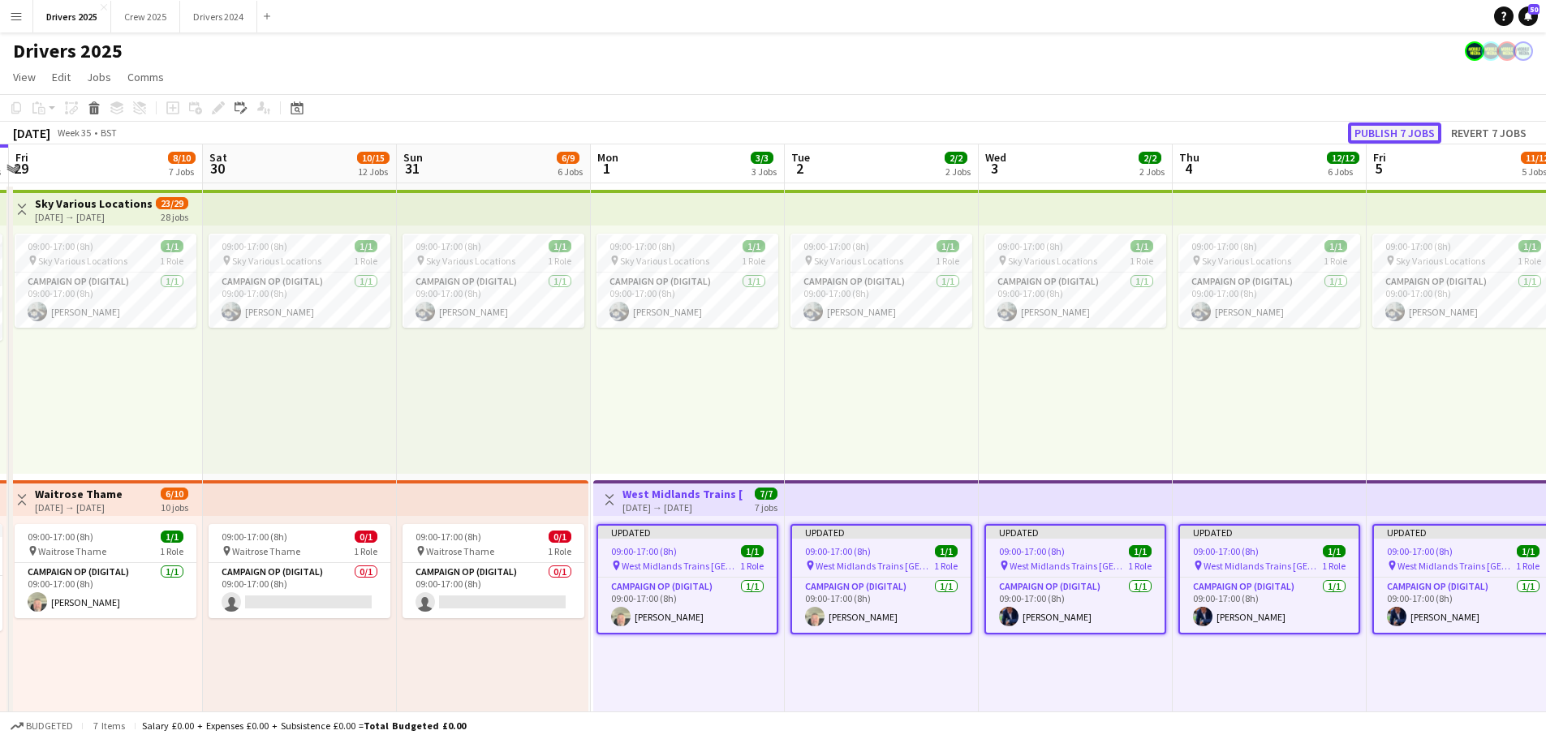
click at [1417, 131] on button "Publish 7 jobs" at bounding box center [1394, 133] width 93 height 21
